Goal: Information Seeking & Learning: Stay updated

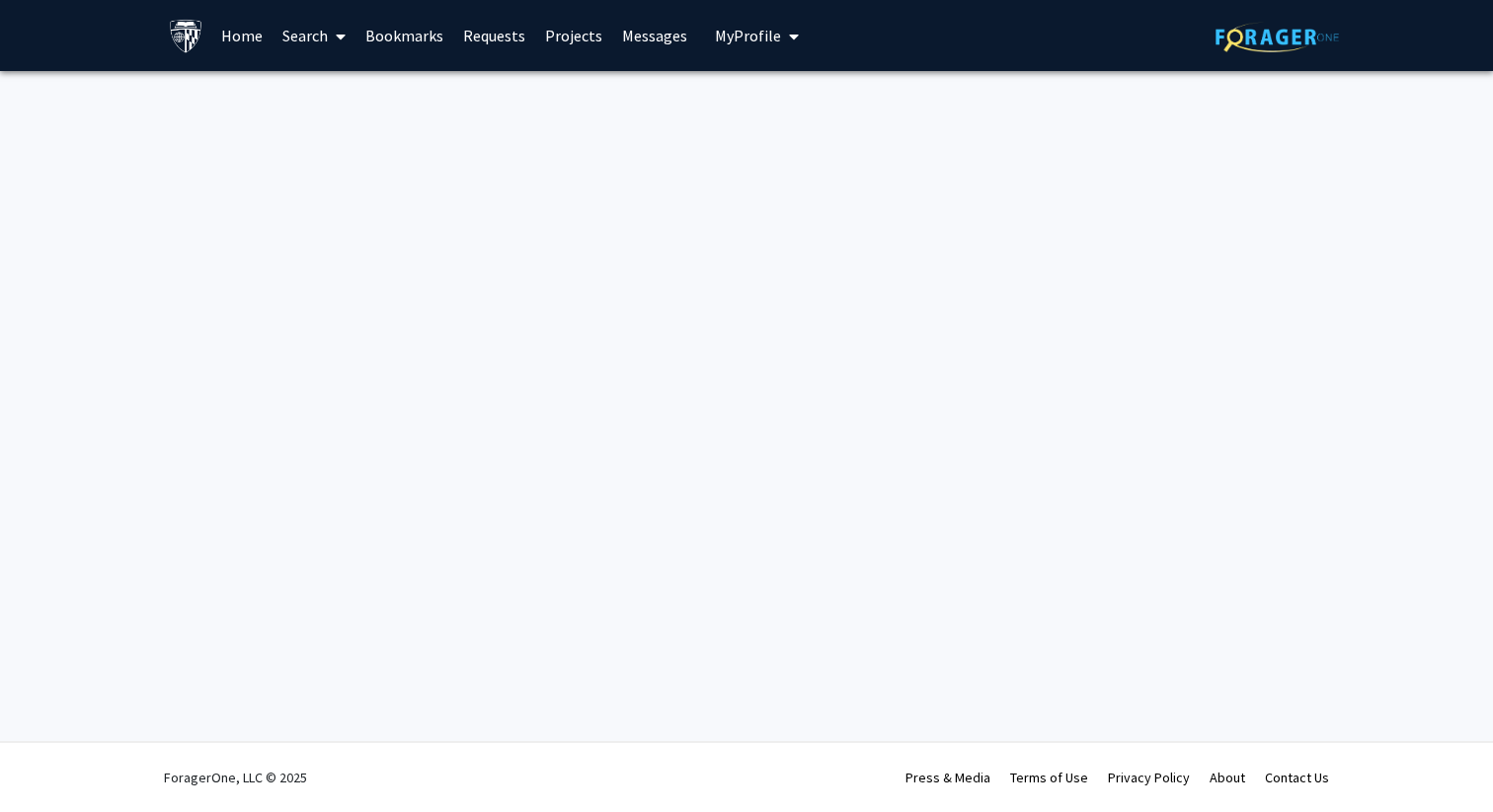
click at [627, 38] on link "Messages" at bounding box center [655, 36] width 85 height 69
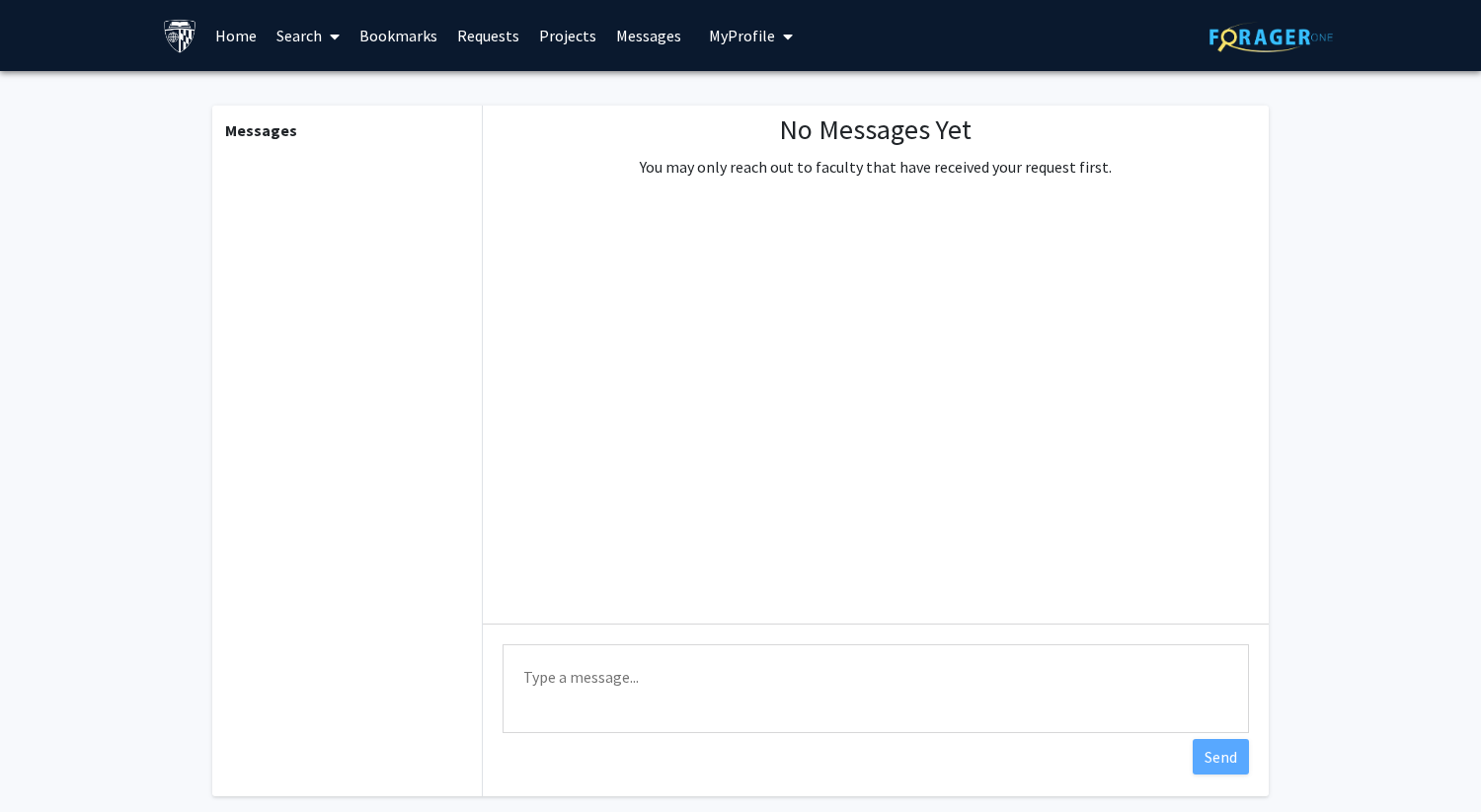
click at [229, 35] on link "Home" at bounding box center [236, 36] width 61 height 69
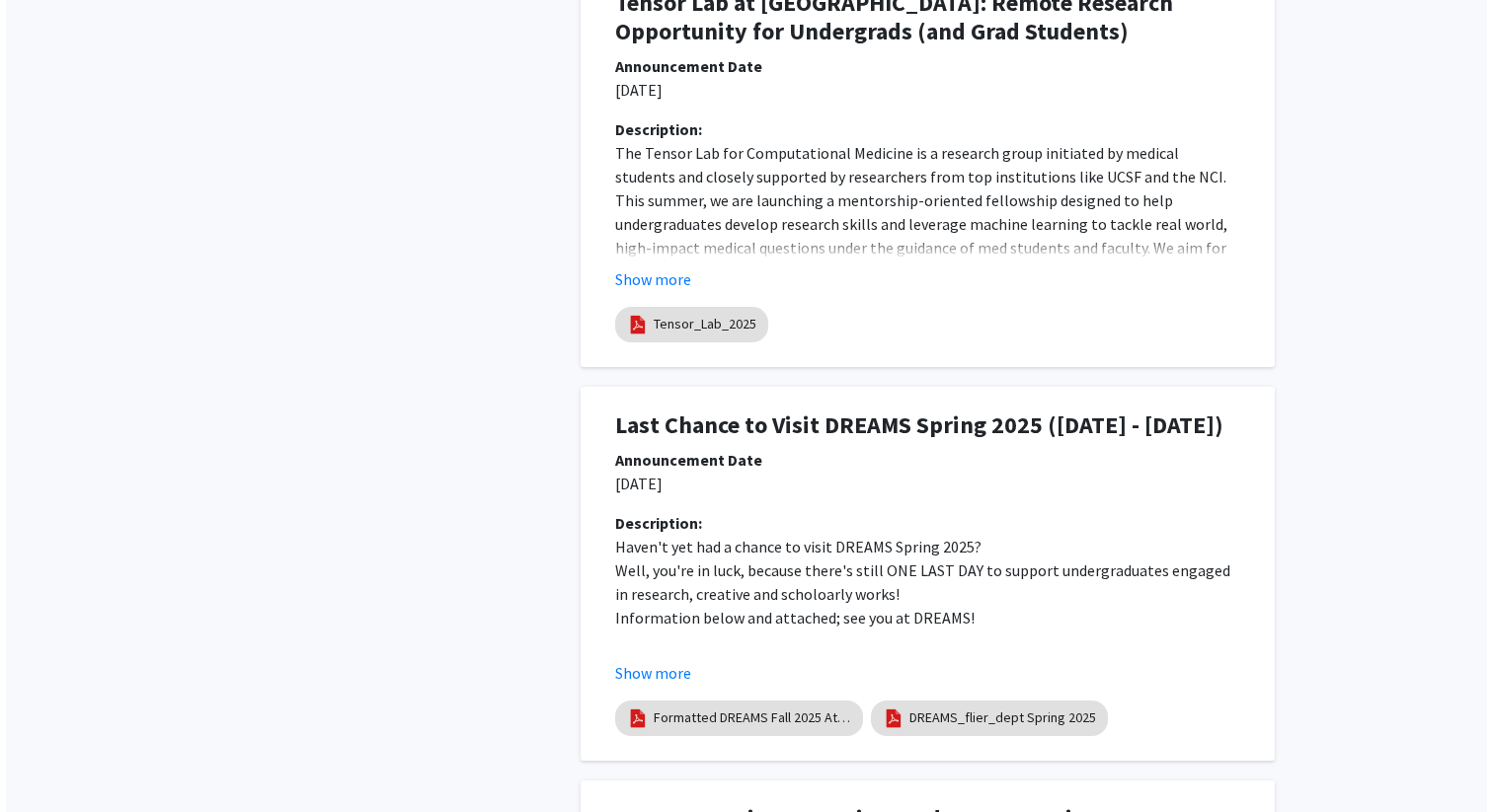
scroll to position [1965, 0]
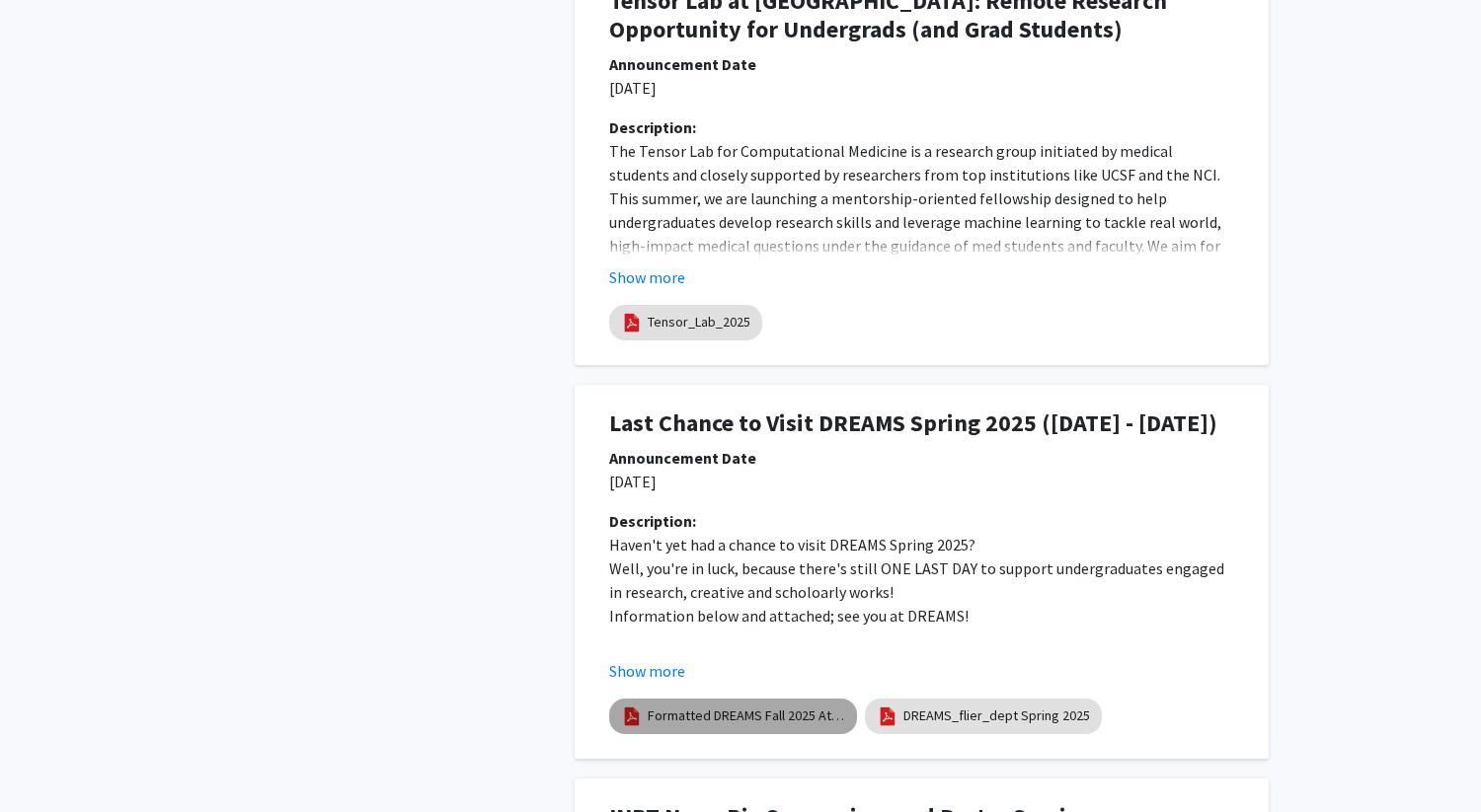
click at [803, 715] on link "Formatted DREAMS Fall 2025 Attend Flyer" at bounding box center [747, 715] width 198 height 21
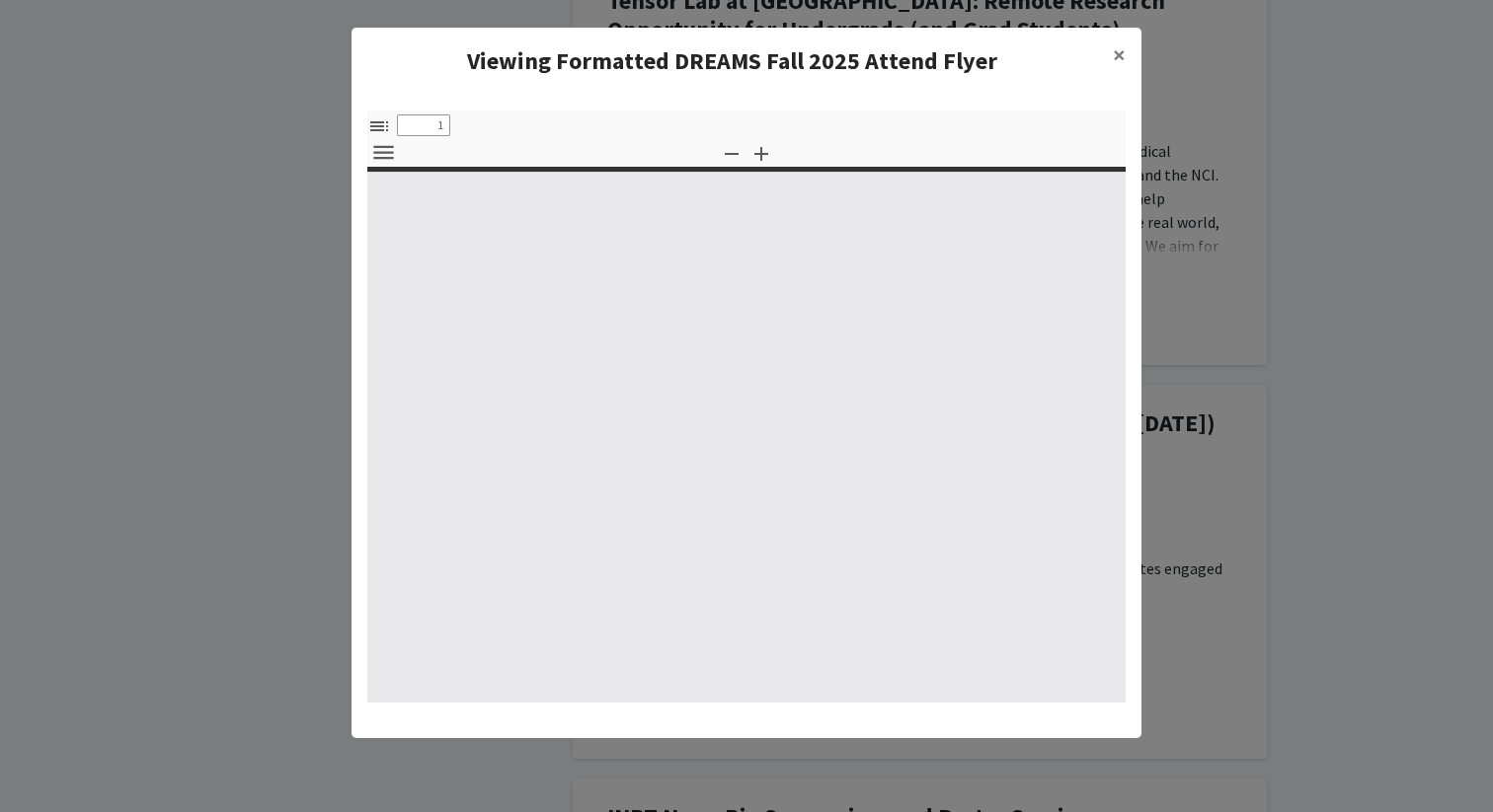
type input "0"
select select "custom"
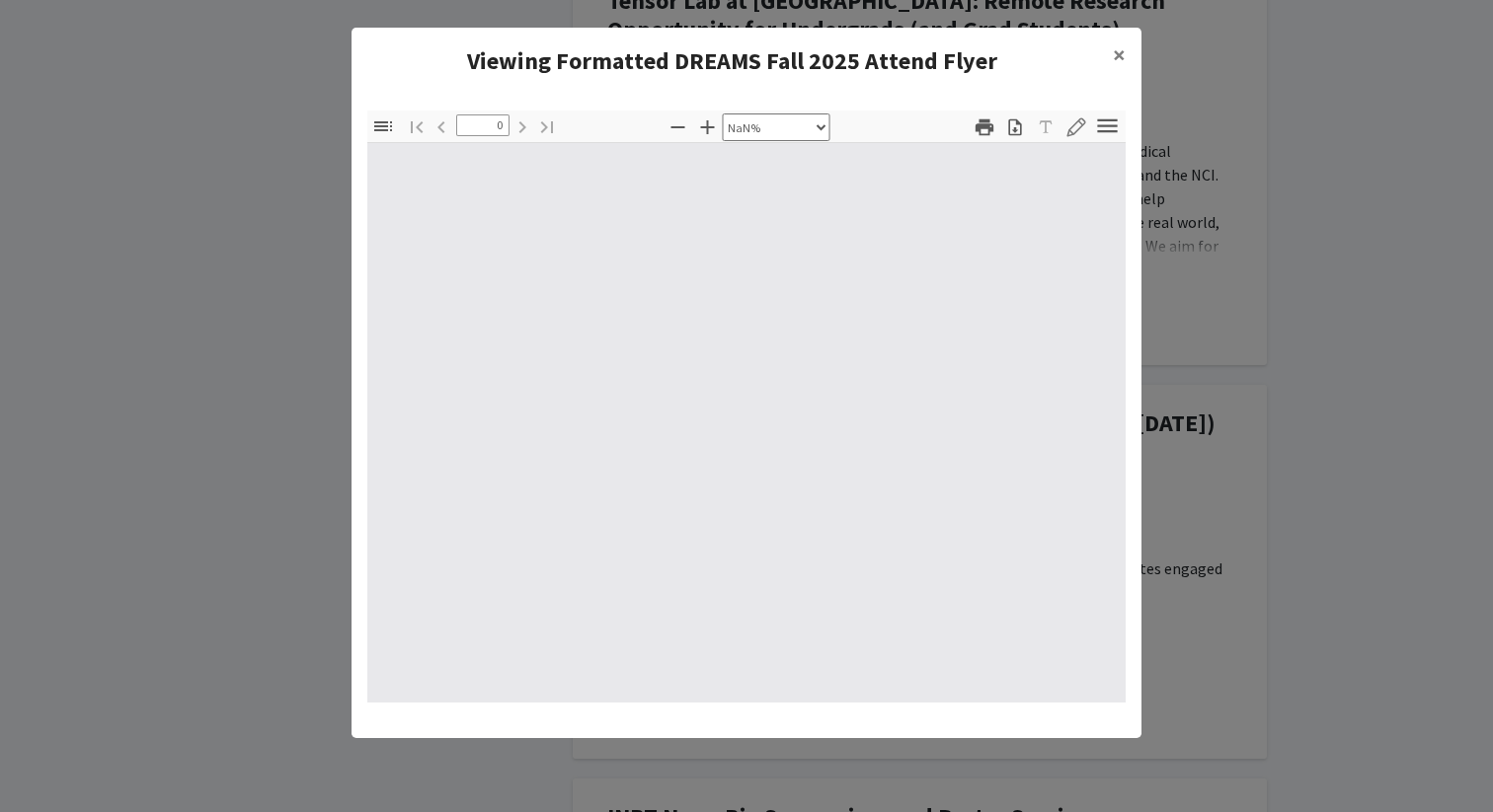
type input "1"
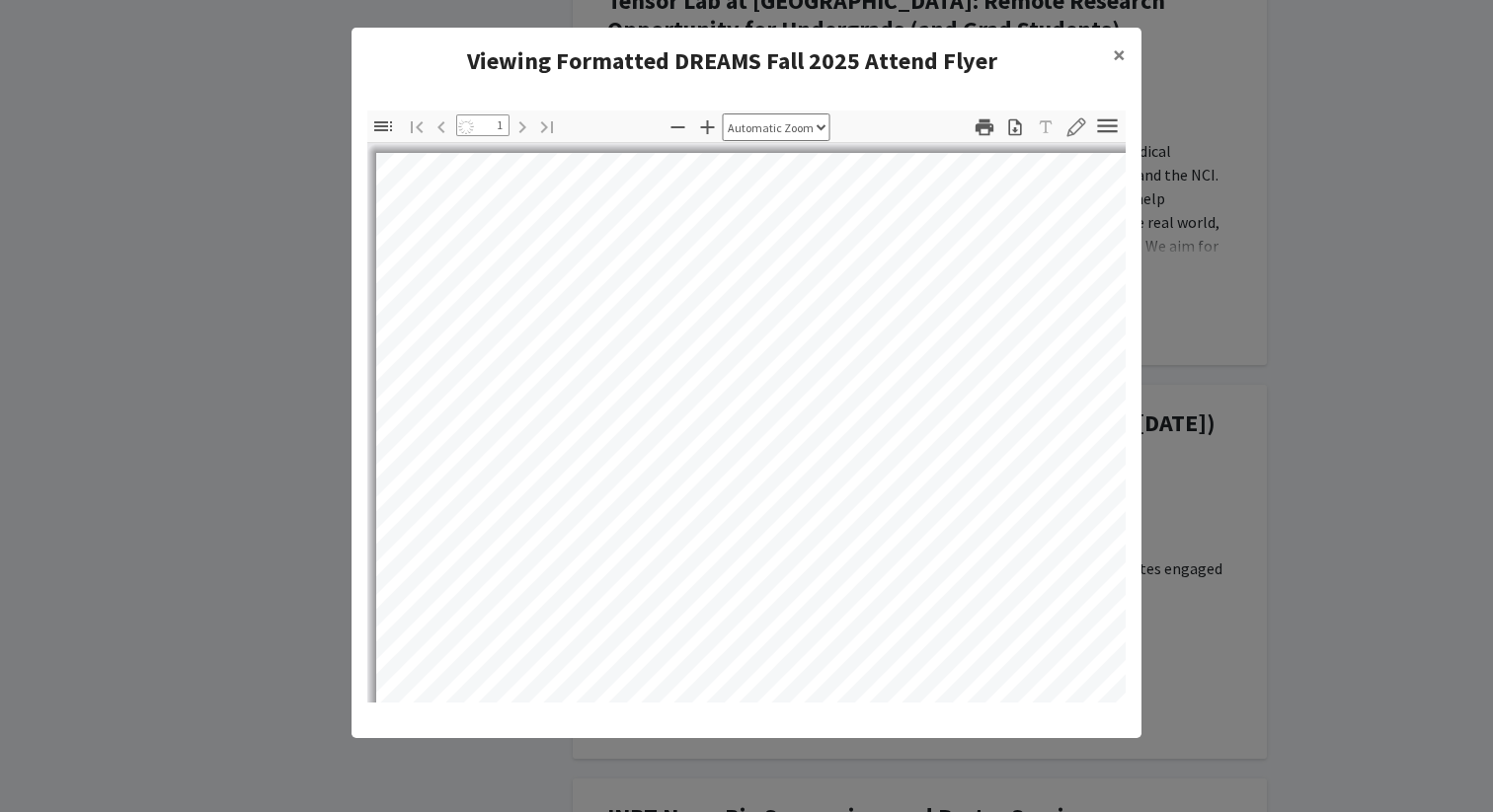
select select "auto"
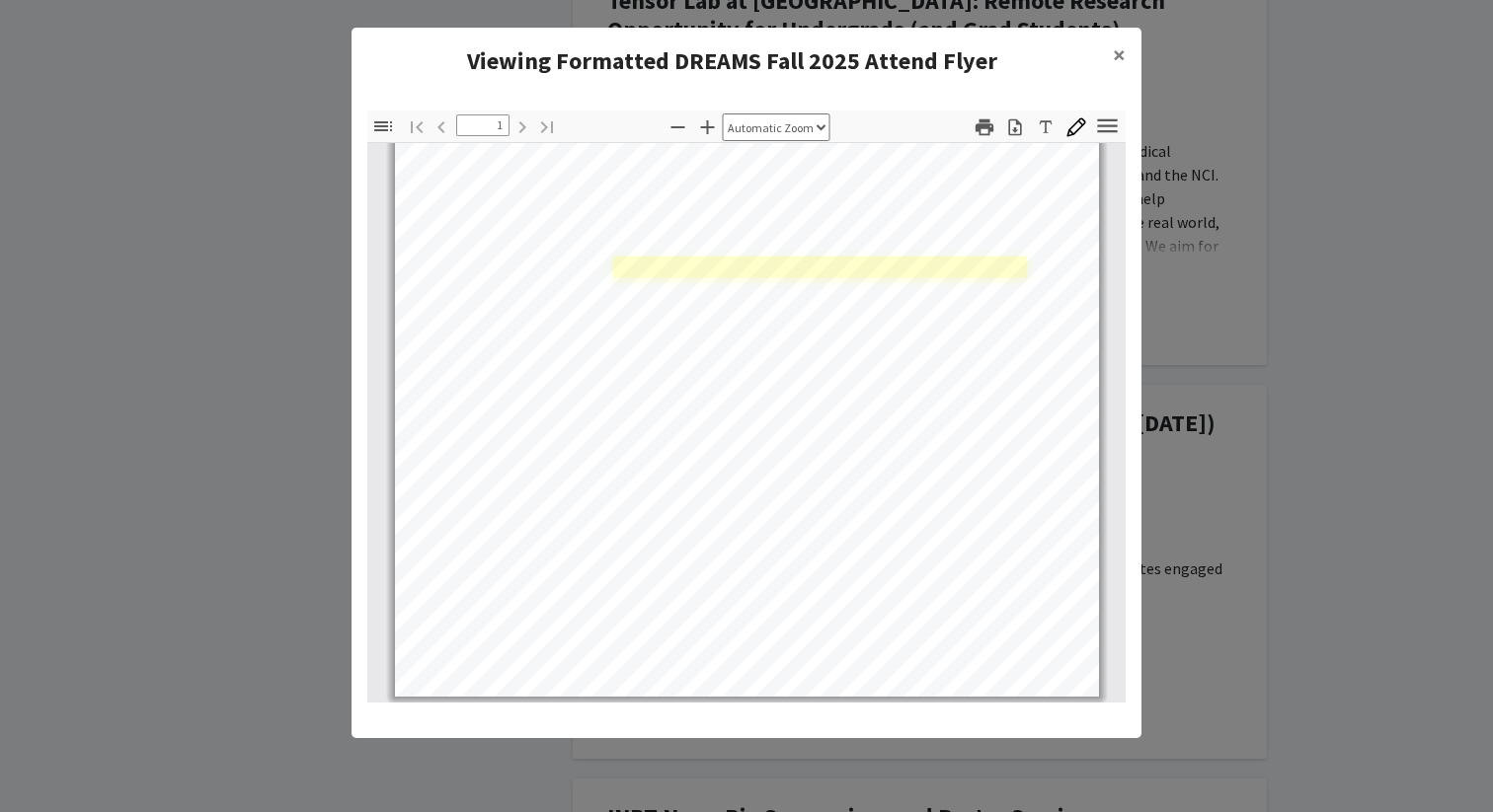
scroll to position [368, 0]
click at [1185, 398] on modal-container "Viewing Formatted DREAMS Fall 2025 Attend Flyer × Thumbnails Document Outline A…" at bounding box center [746, 406] width 1493 height 812
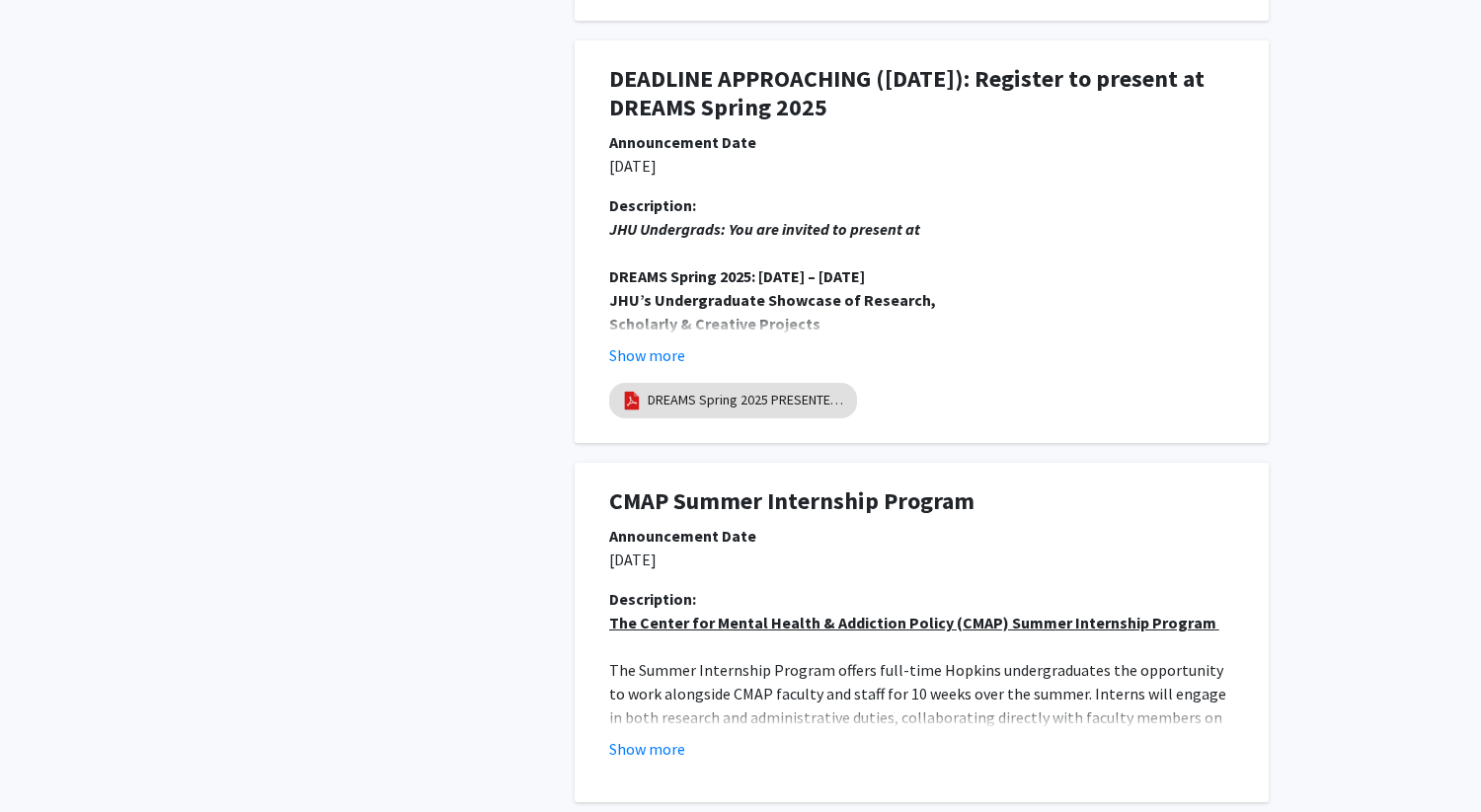
scroll to position [3646, 0]
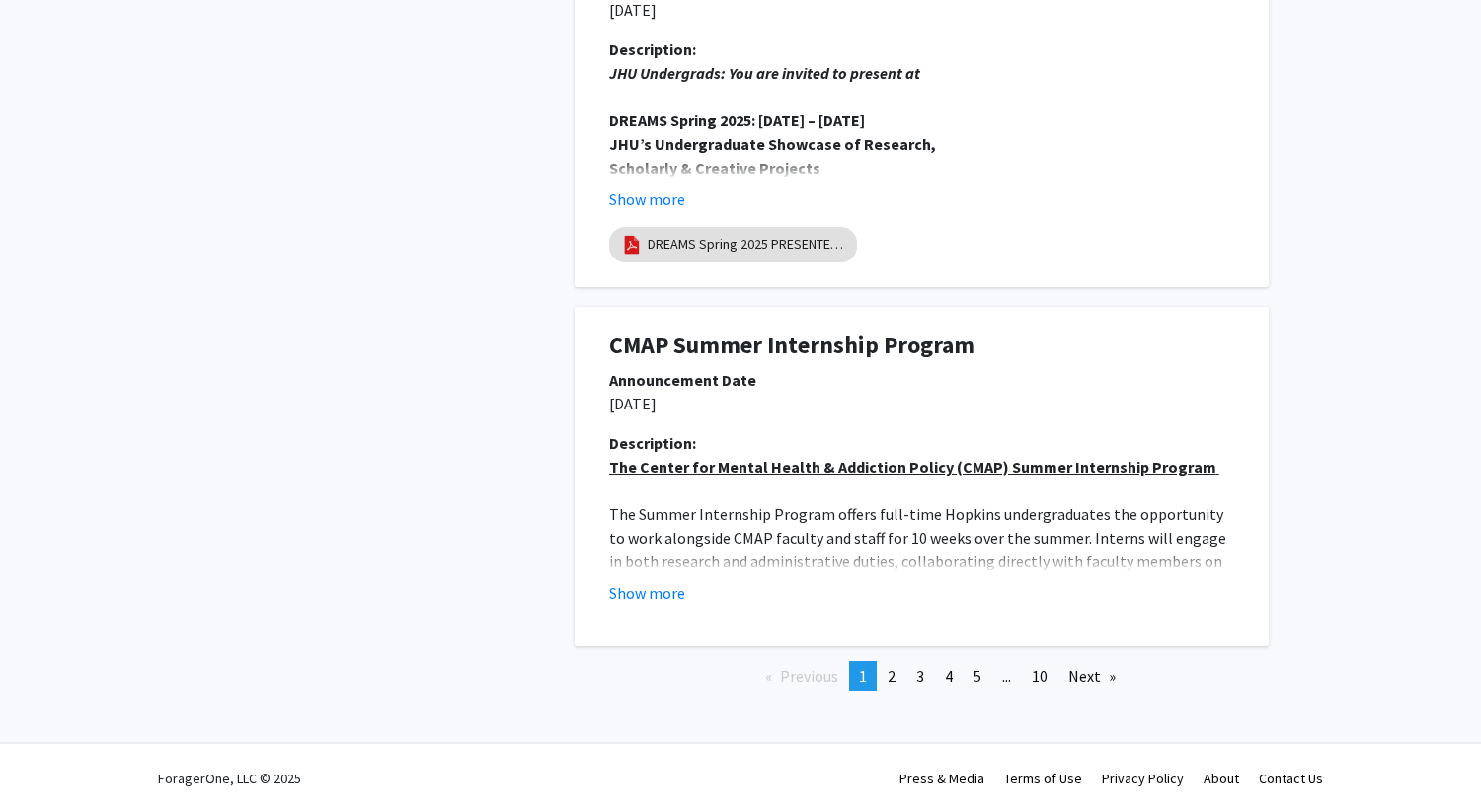
click at [906, 462] on u "The Center for Mental Health & Addiction Policy (CMAP) Summer Internship Program" at bounding box center [913, 467] width 607 height 20
click at [654, 597] on button "Show more" at bounding box center [647, 593] width 76 height 24
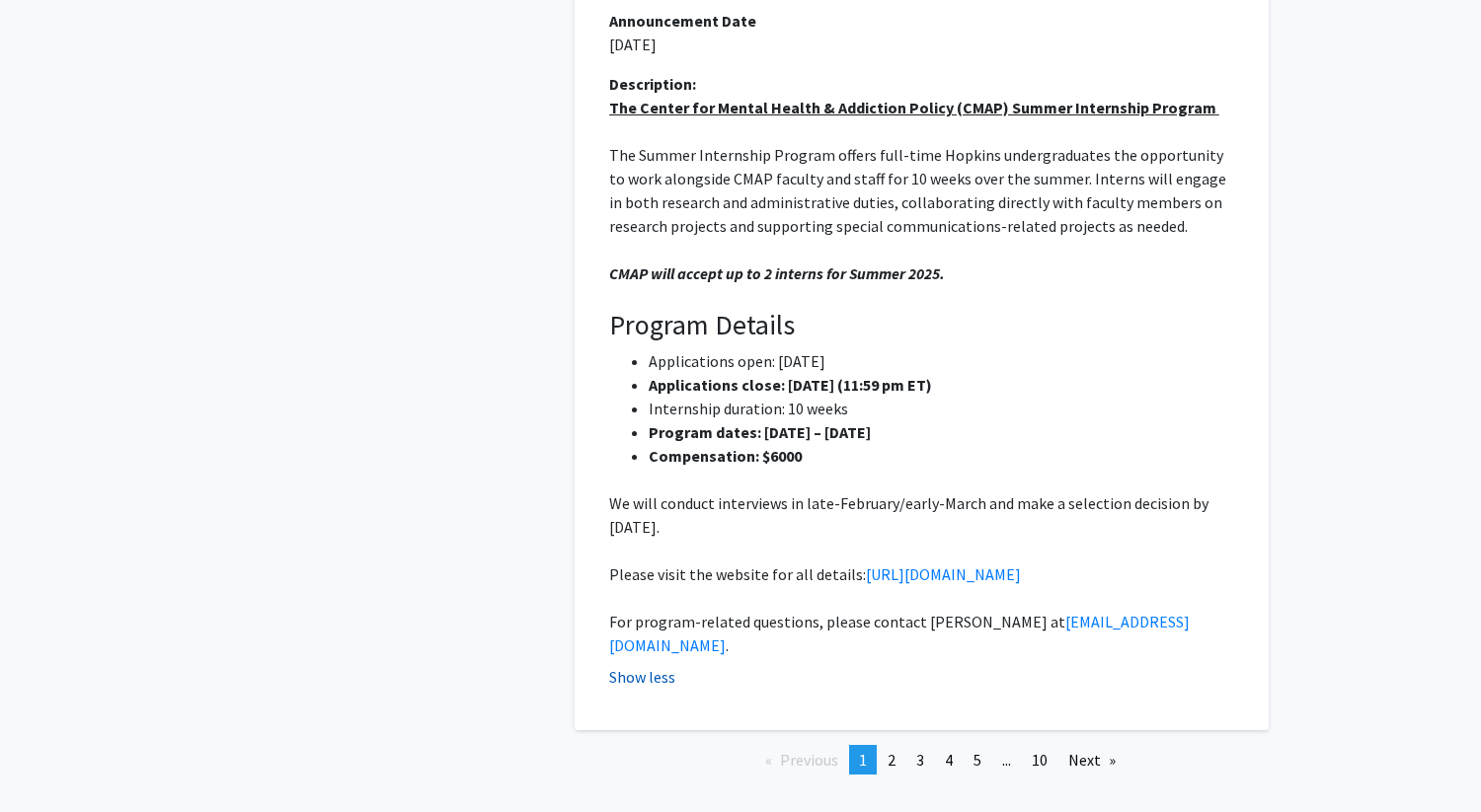
scroll to position [4008, 0]
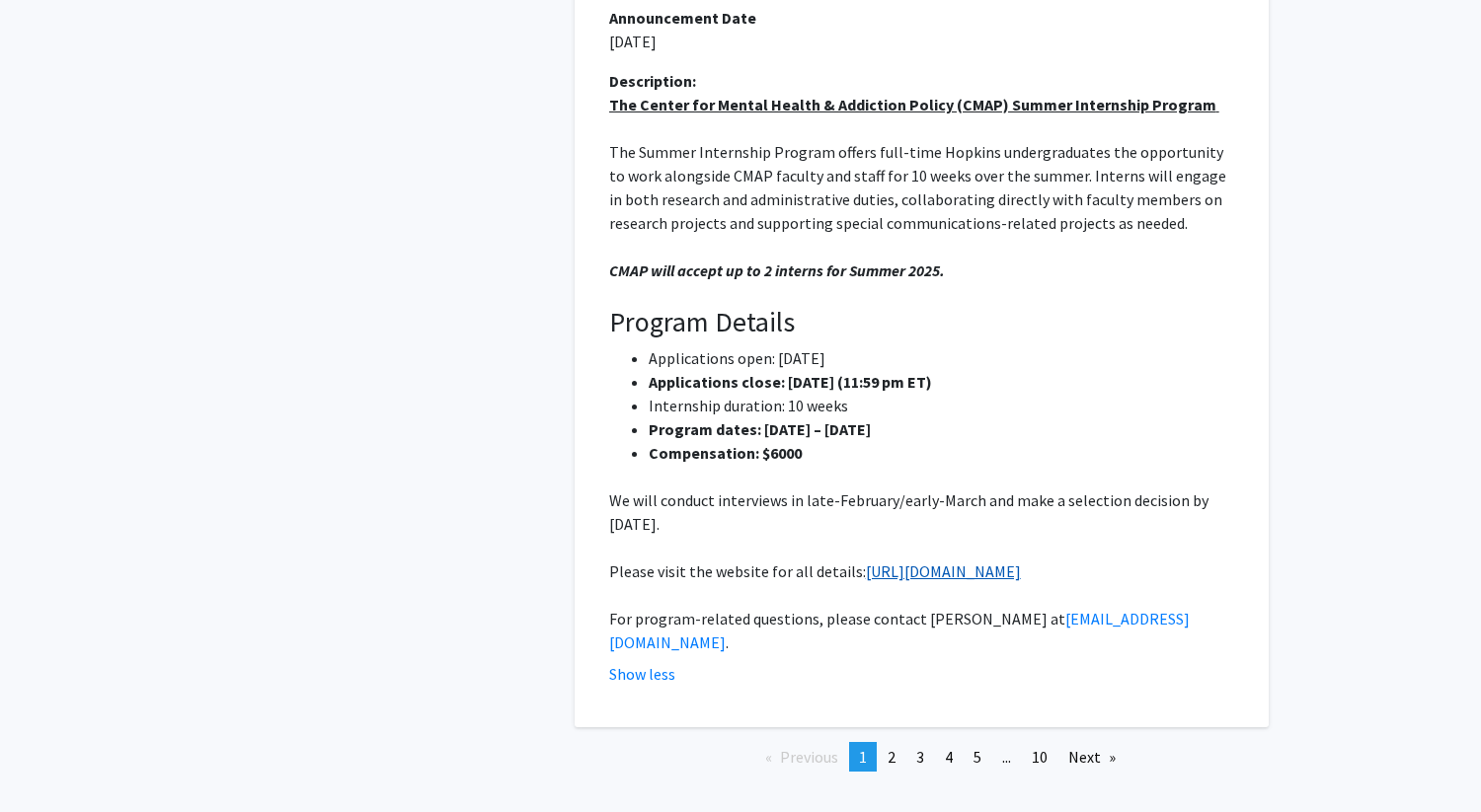
click at [866, 582] on link "[URL][DOMAIN_NAME]" at bounding box center [943, 572] width 155 height 20
click at [888, 760] on span "2" at bounding box center [891, 757] width 8 height 20
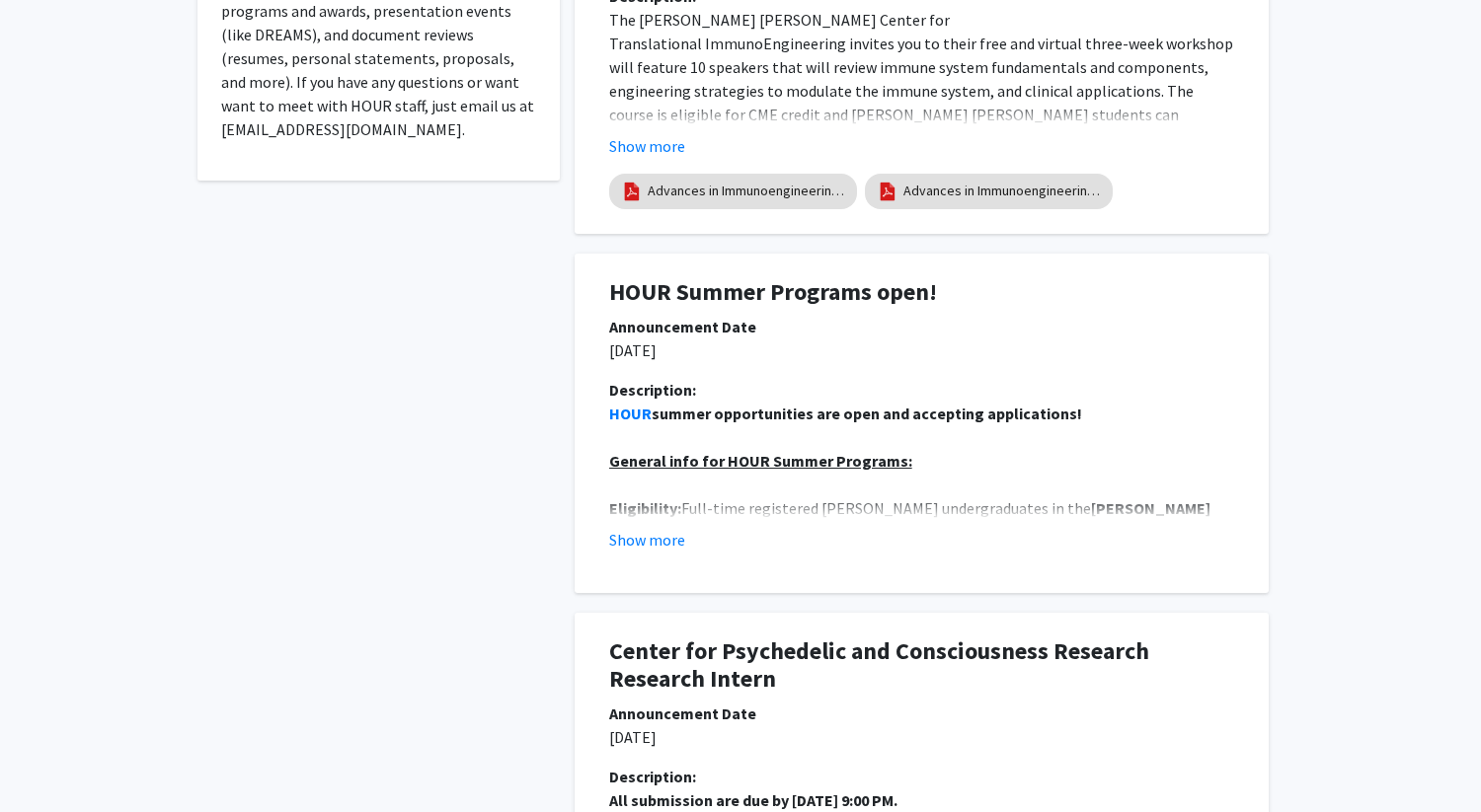
scroll to position [630, 0]
click at [666, 539] on button "Show more" at bounding box center [647, 539] width 76 height 24
